Goal: Task Accomplishment & Management: Use online tool/utility

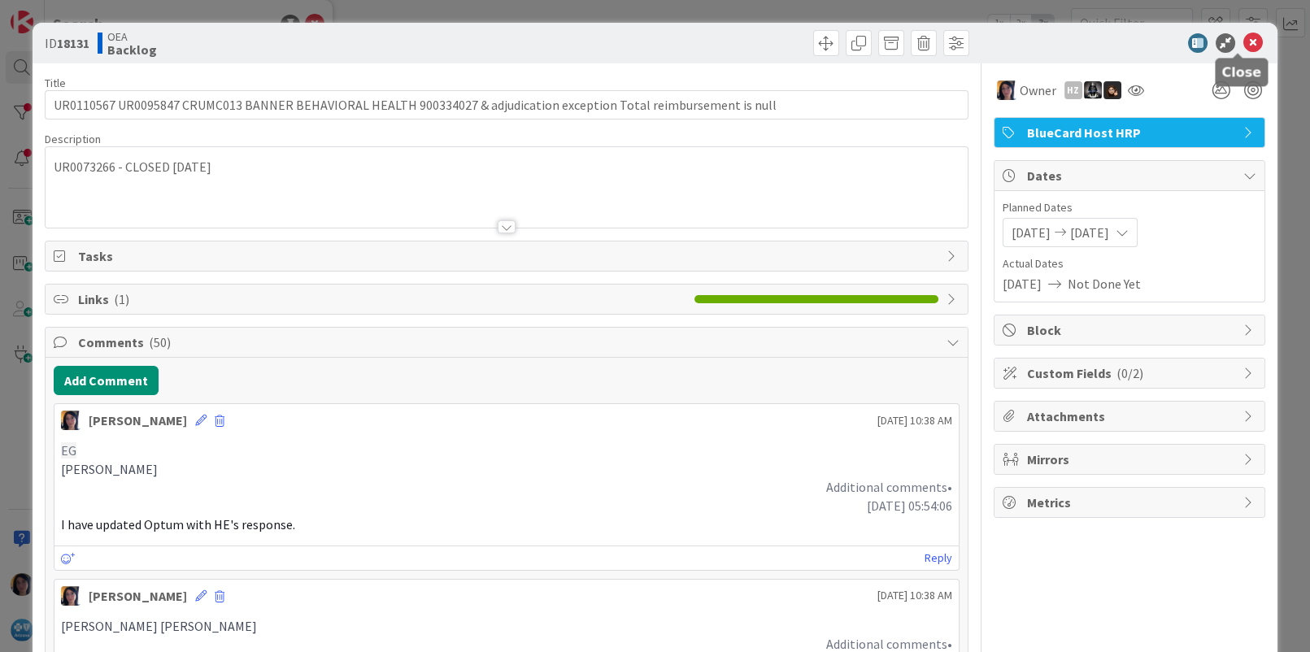
click at [1244, 51] on icon at bounding box center [1254, 43] width 20 height 20
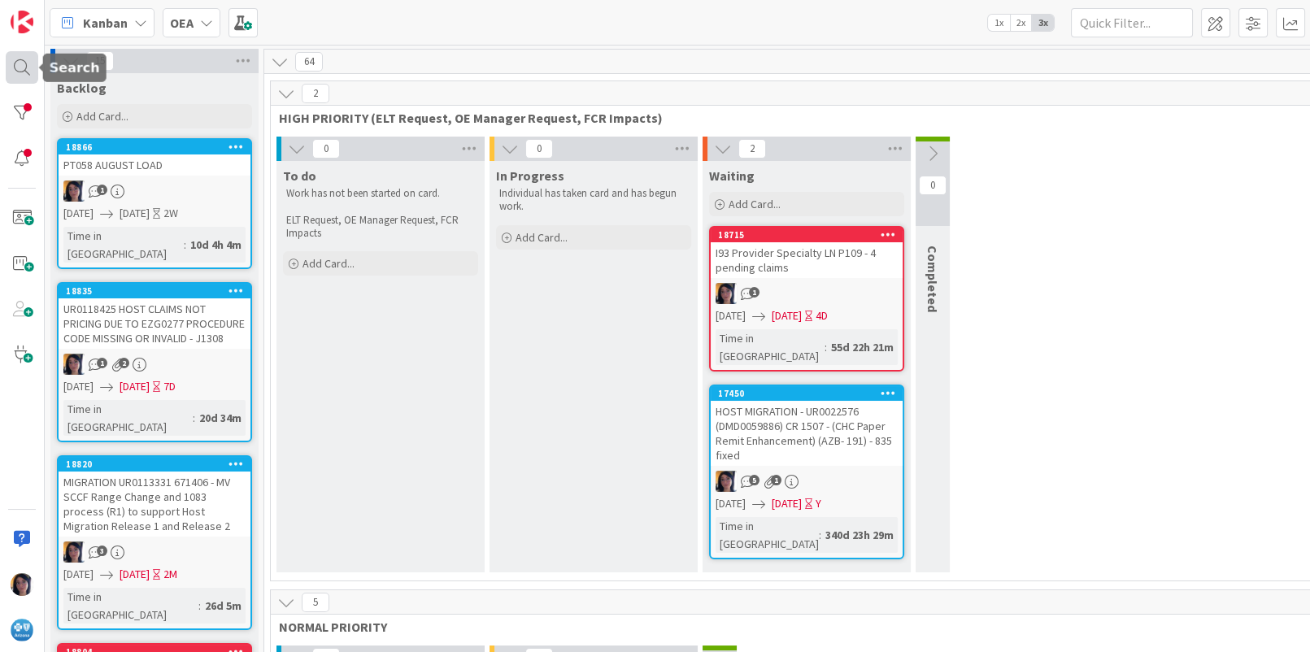
click at [26, 68] on div at bounding box center [22, 67] width 33 height 33
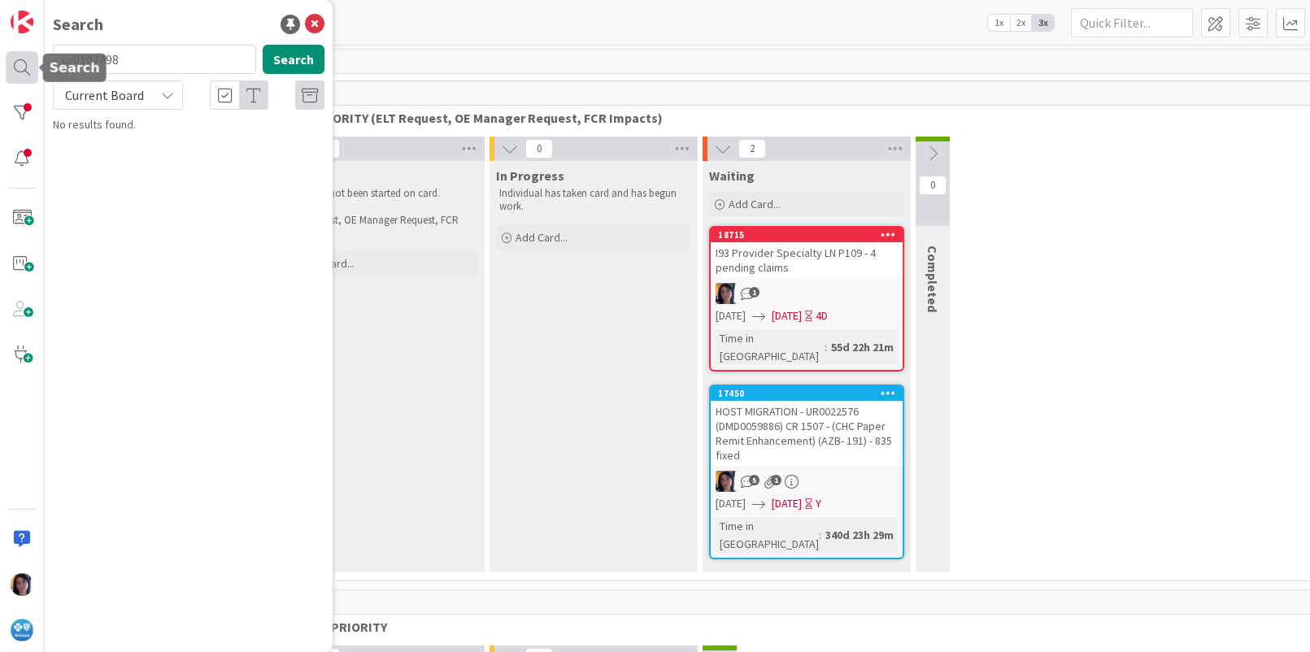
type input "ur0107498"
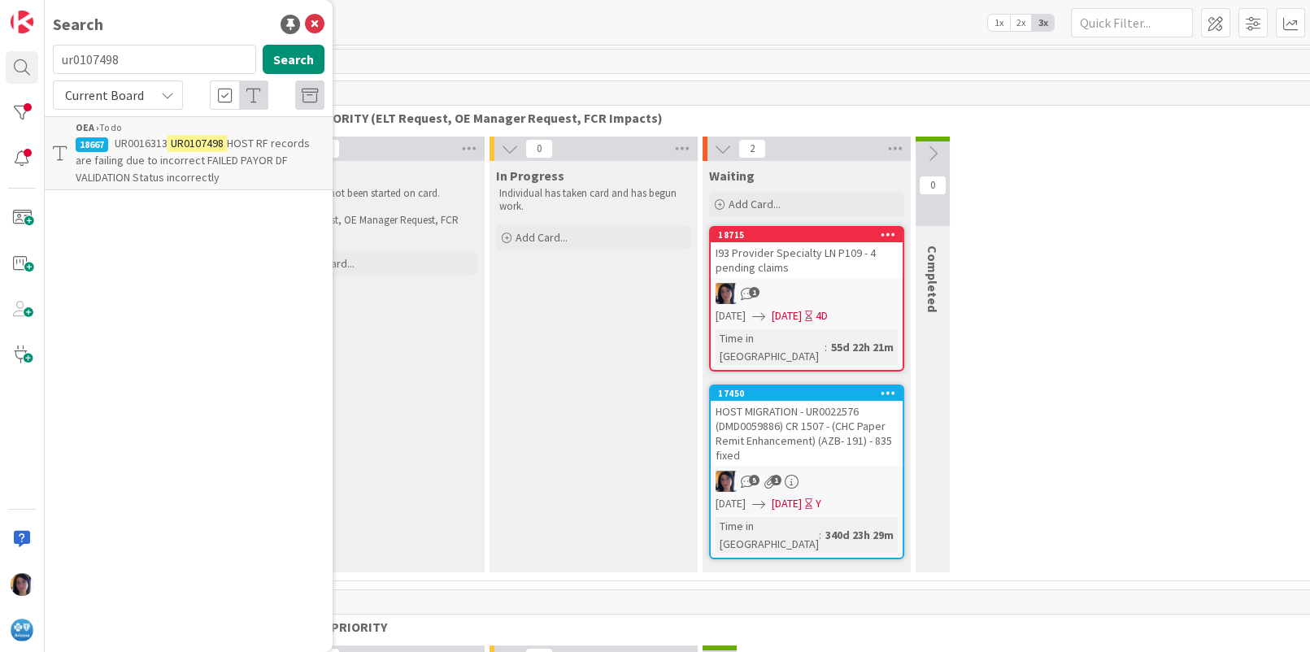
click at [182, 153] on span "HOST RF records are failing due to incorrect FAILED PAYOR DF VALIDATION Status …" at bounding box center [193, 160] width 234 height 49
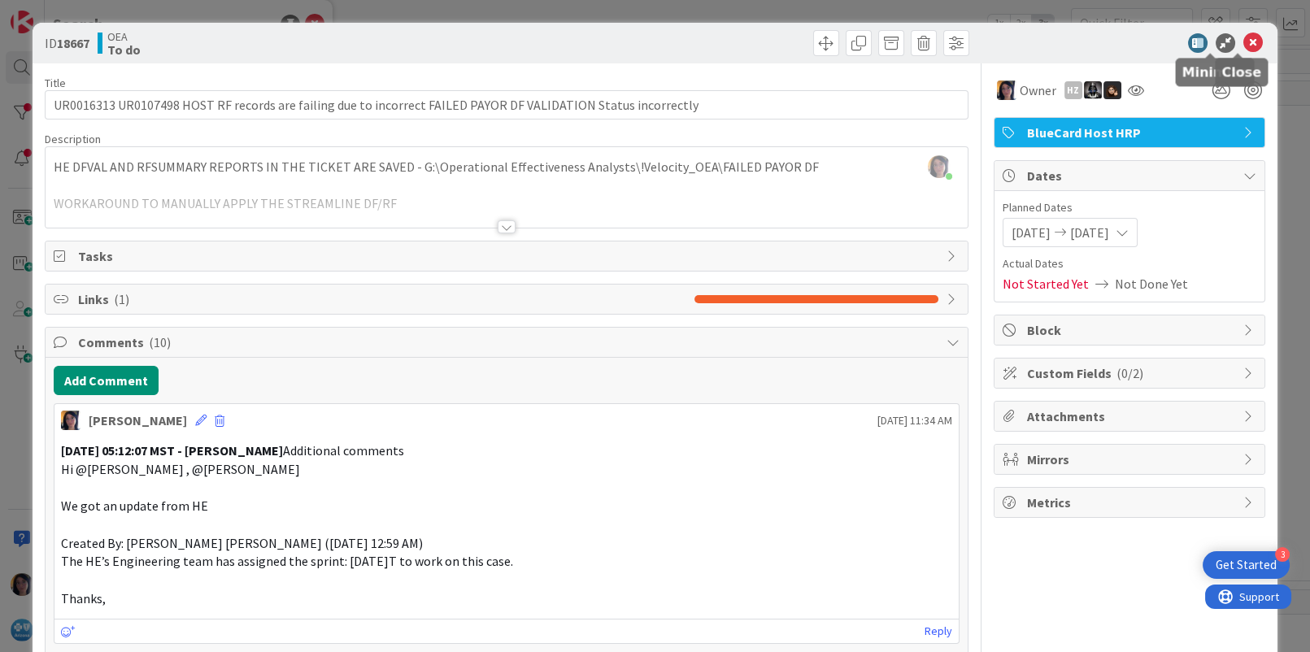
drag, startPoint x: 1237, startPoint y: 41, endPoint x: 1171, endPoint y: 46, distance: 66.0
click at [1244, 41] on icon at bounding box center [1254, 43] width 20 height 20
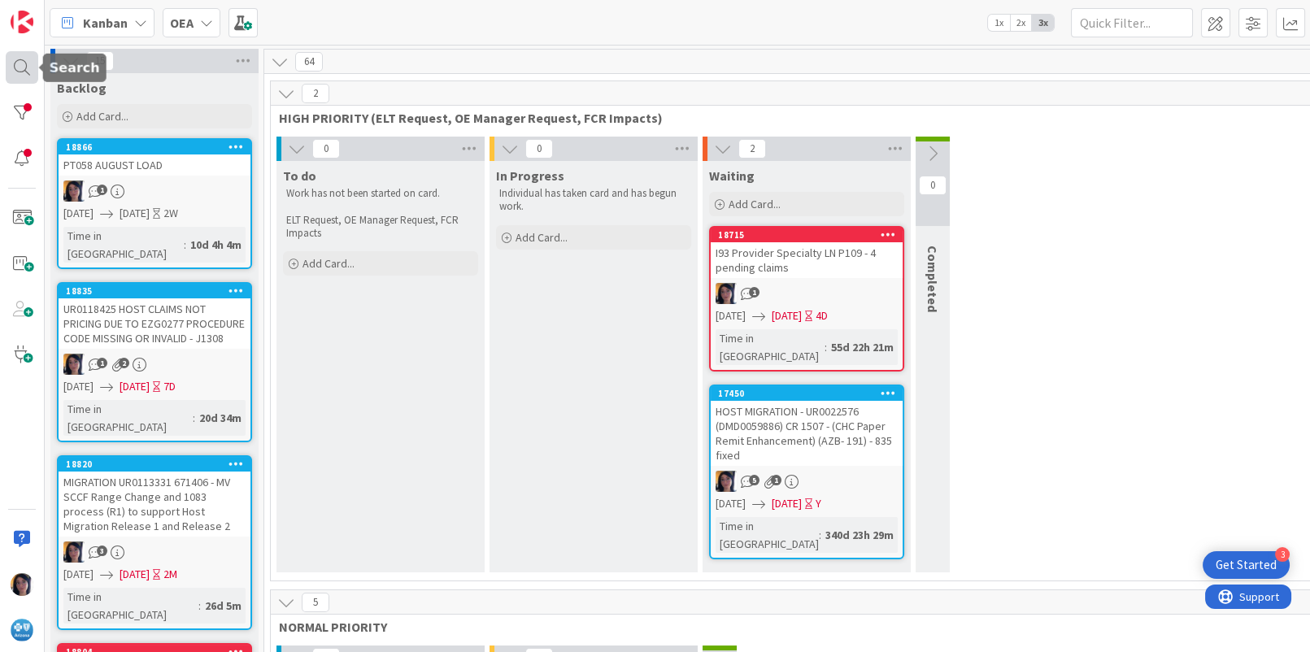
click at [17, 67] on div at bounding box center [22, 67] width 33 height 33
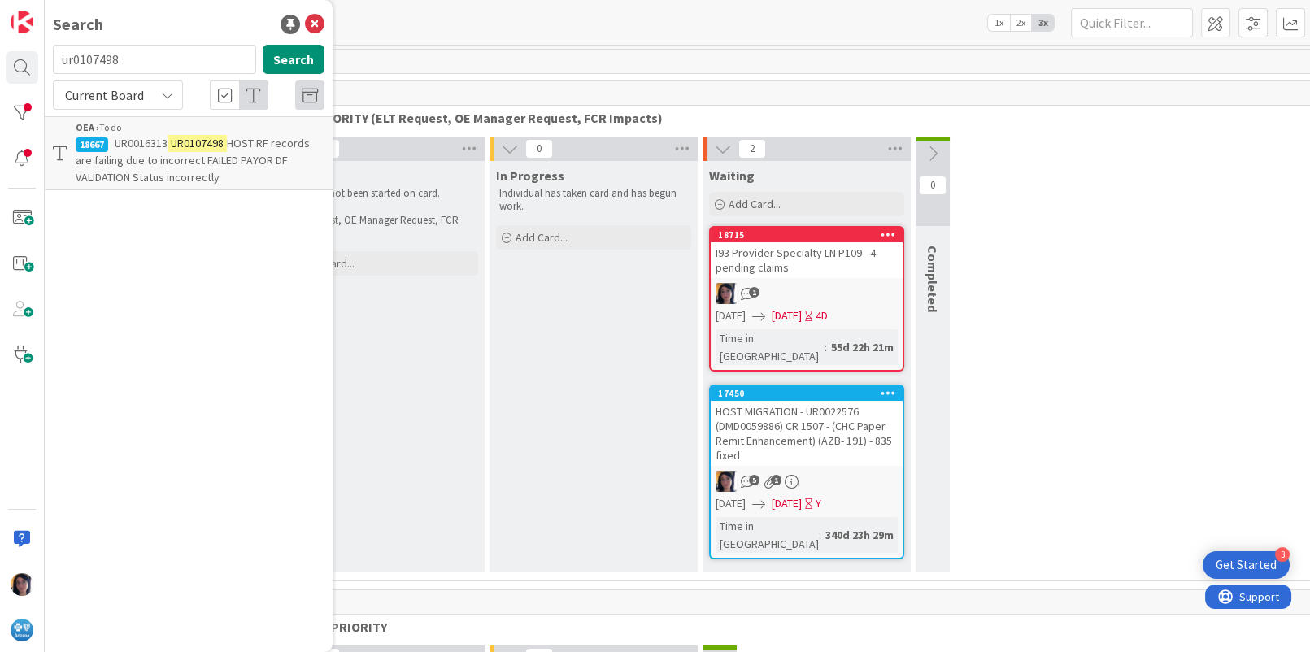
click at [88, 66] on input "ur0107498" at bounding box center [154, 59] width 203 height 29
type input "UR0108139"
click at [294, 54] on button "Search" at bounding box center [294, 59] width 62 height 29
click at [156, 168] on span "Claims resubmitted from MV ISF edit are continuing to pending again for ISF" at bounding box center [200, 160] width 249 height 49
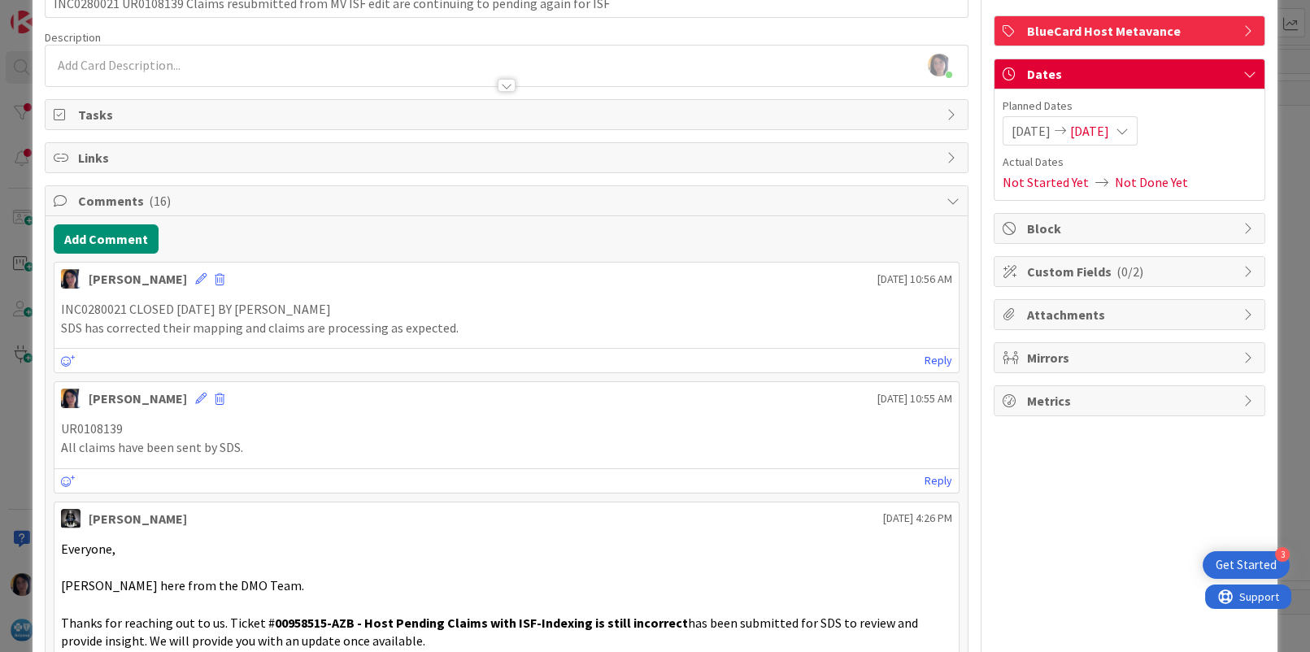
scroll to position [203, 0]
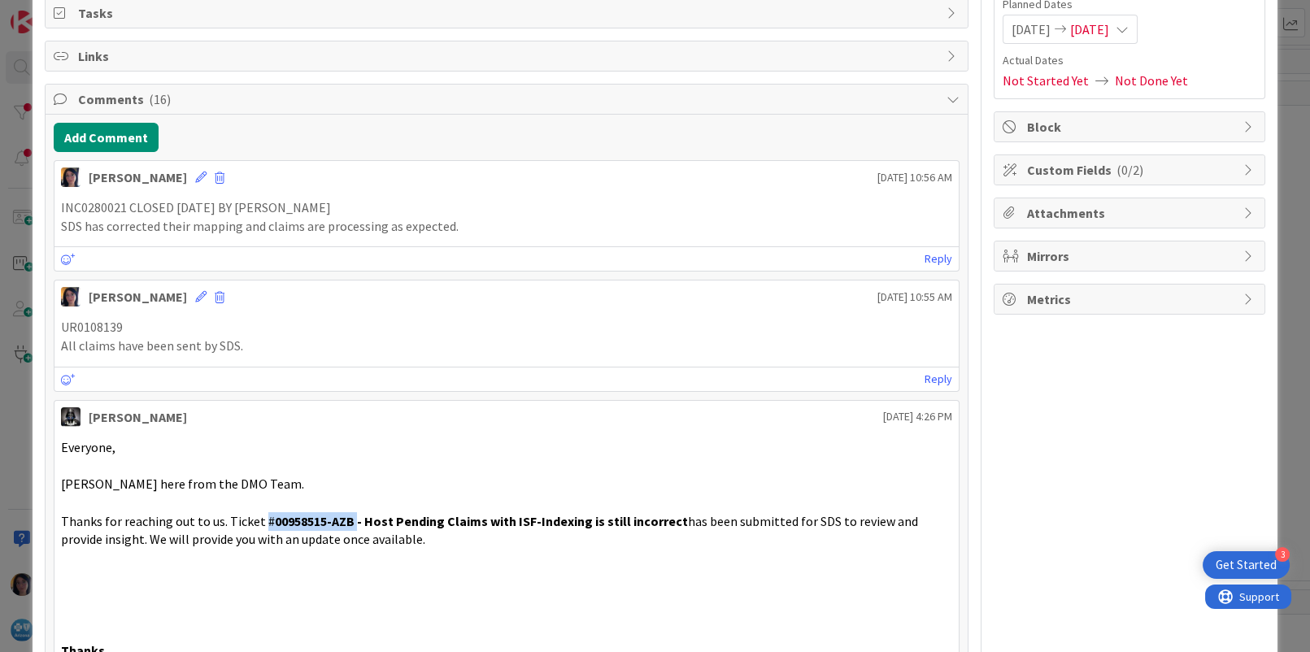
drag, startPoint x: 261, startPoint y: 520, endPoint x: 350, endPoint y: 516, distance: 88.8
click at [350, 516] on p "Thanks for reaching out to us. Ticket # 00958515-AZB - Host Pending Claims with…" at bounding box center [506, 530] width 891 height 37
copy p "# 00958515-AZB"
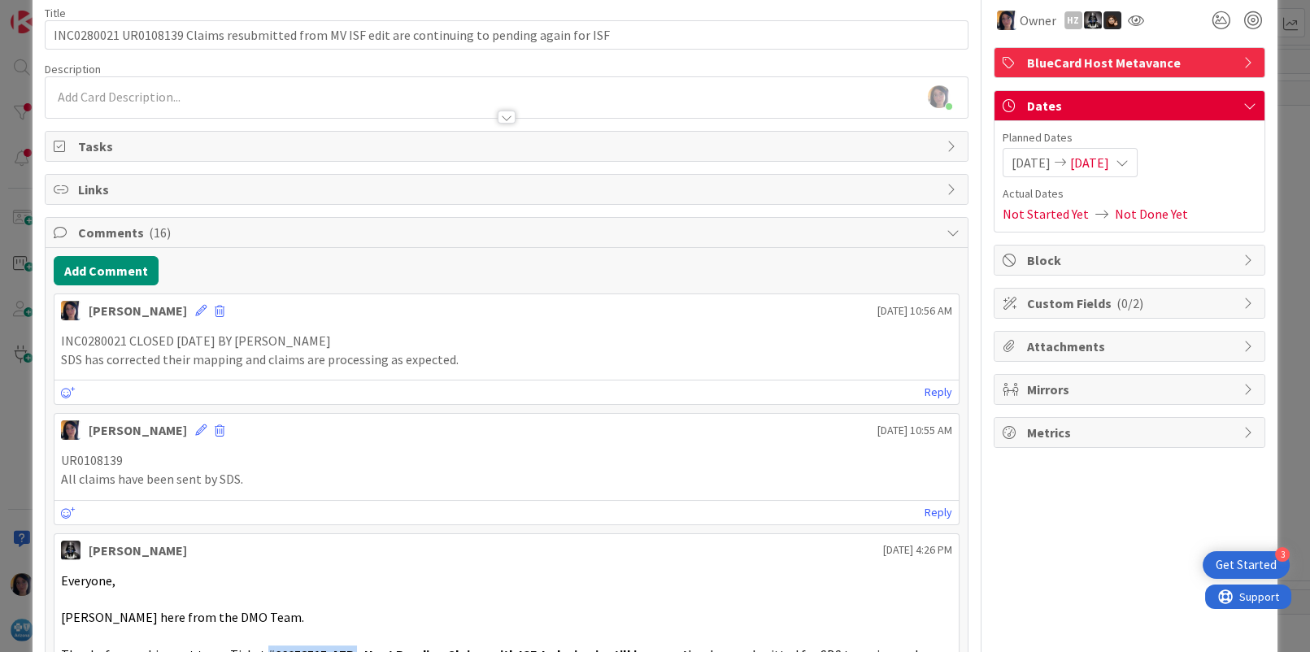
scroll to position [0, 0]
